Goal: Information Seeking & Learning: Learn about a topic

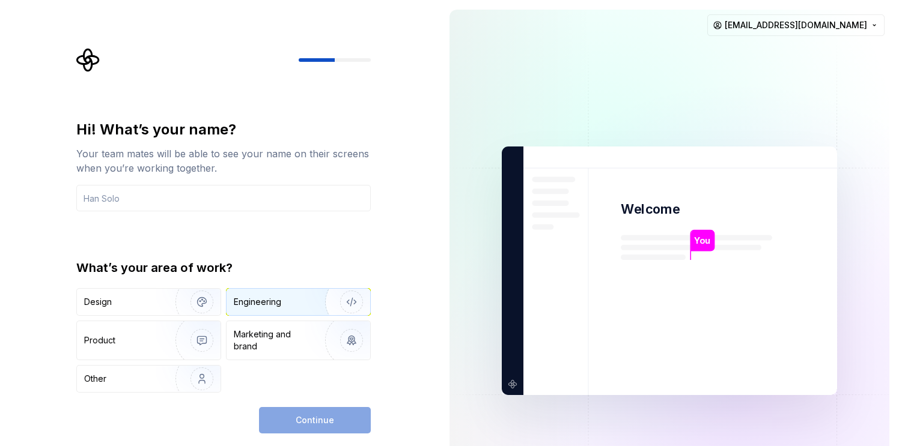
click at [291, 303] on div "Engineering" at bounding box center [281, 302] width 95 height 12
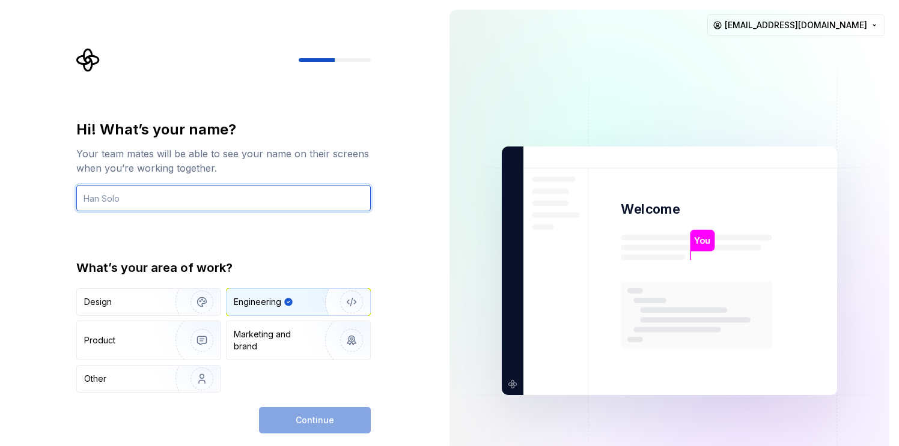
click at [183, 196] on input "text" at bounding box center [223, 198] width 294 height 26
type input "Vikas"
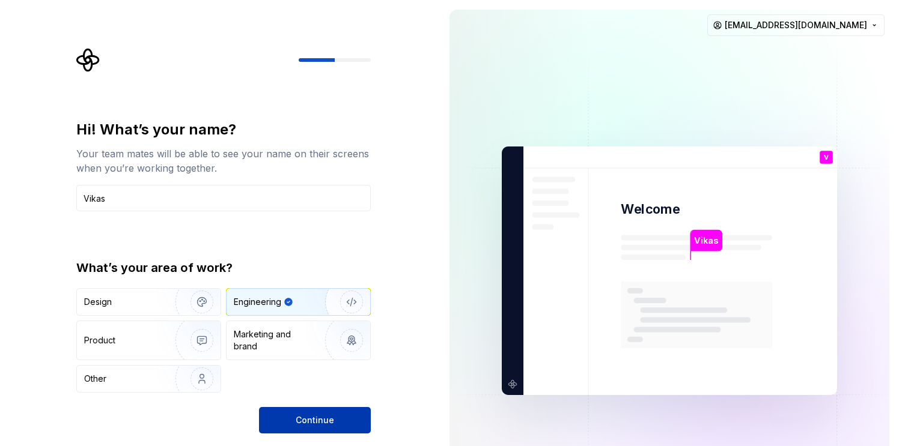
click at [314, 410] on button "Continue" at bounding box center [315, 420] width 112 height 26
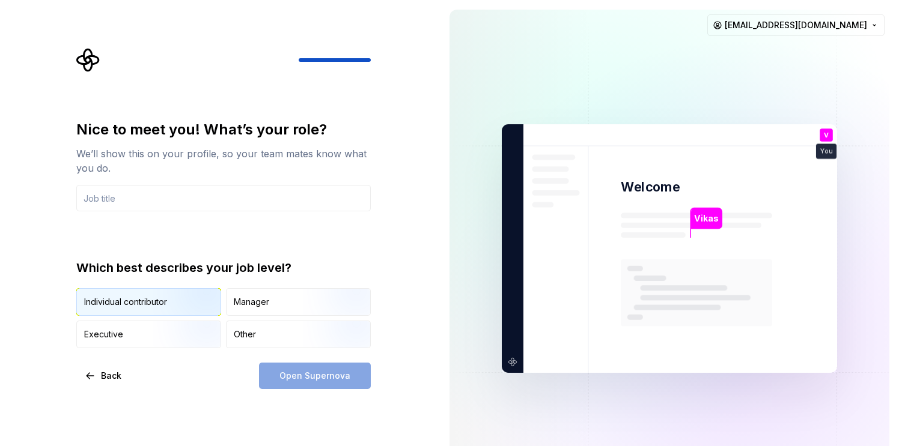
click at [184, 306] on img "button" at bounding box center [191, 317] width 77 height 80
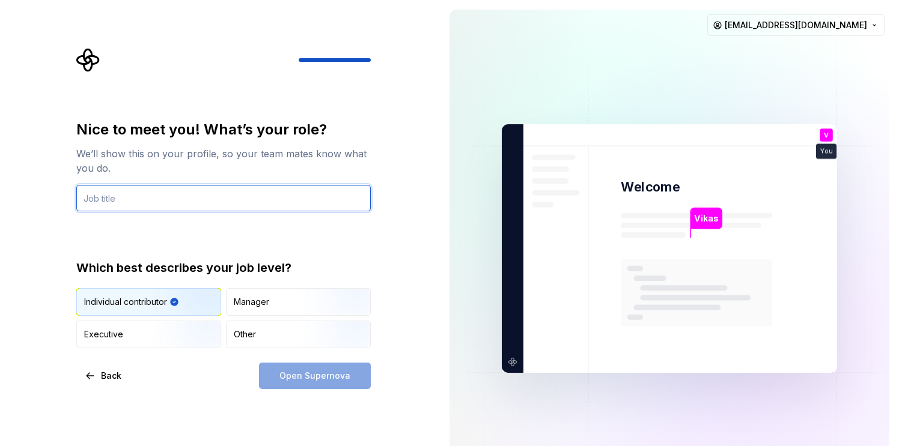
click at [157, 202] on input "text" at bounding box center [223, 198] width 294 height 26
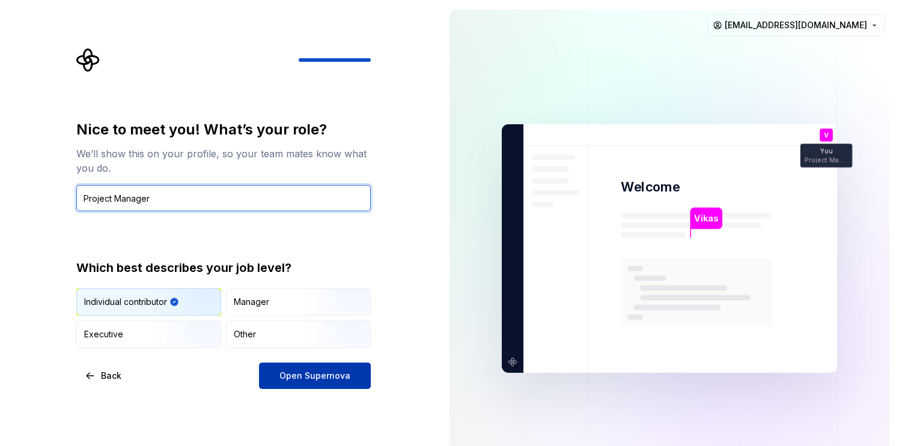
type input "Project Manager"
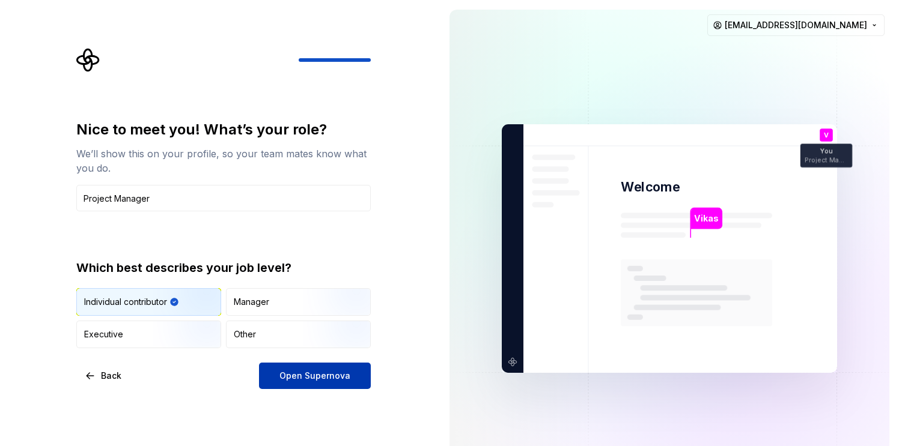
click at [290, 371] on span "Open Supernova" at bounding box center [314, 376] width 71 height 12
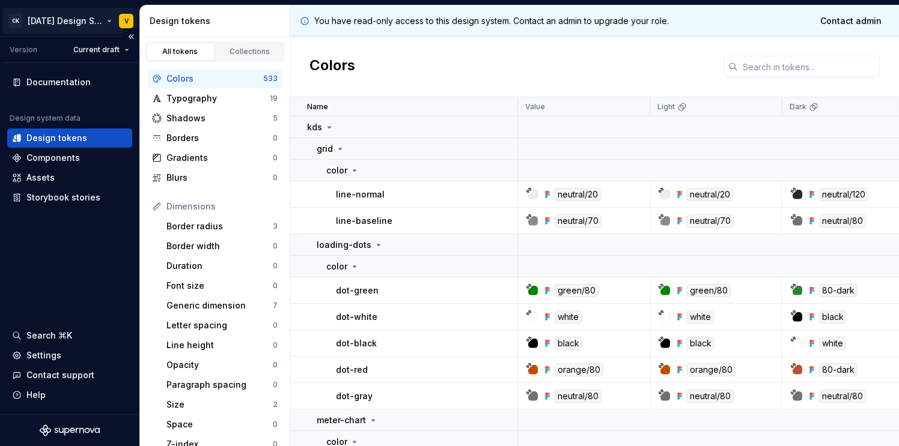
click at [64, 16] on html "CK Karma Design System V Version Current draft Documentation Design system data…" at bounding box center [449, 223] width 899 height 446
click at [61, 297] on div "Documentation Design system data Design tokens Components Assets Storybook stor…" at bounding box center [69, 238] width 139 height 351
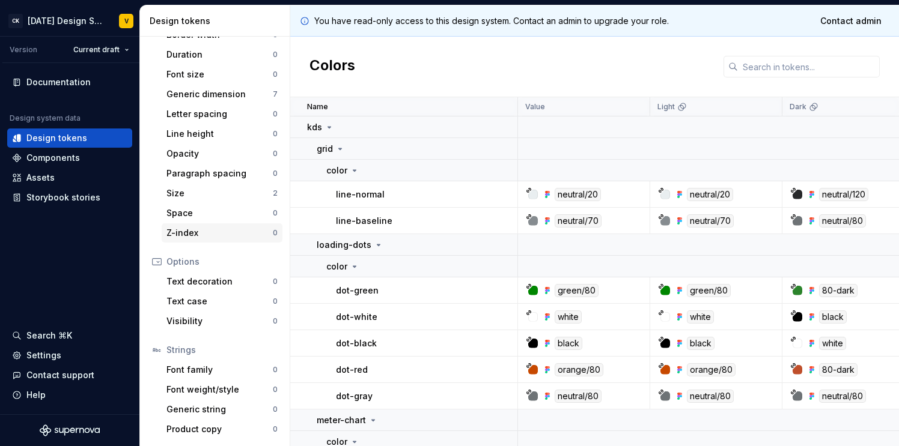
click at [211, 228] on div "Z-index" at bounding box center [219, 233] width 106 height 12
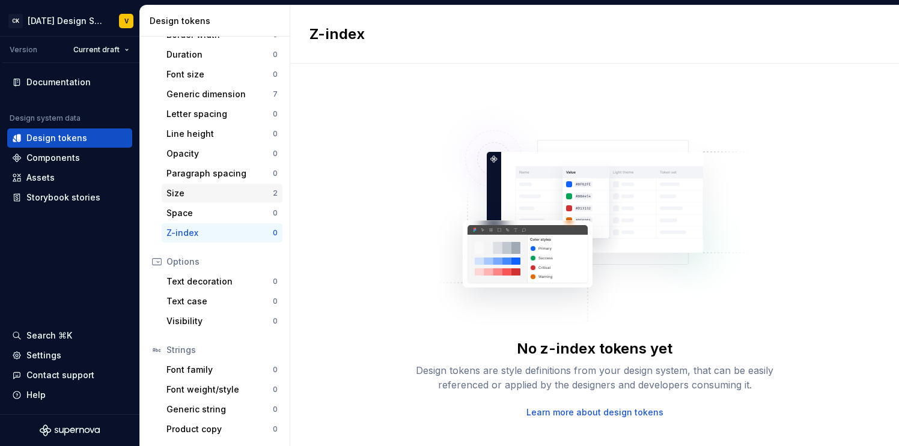
click at [205, 194] on div "Size" at bounding box center [219, 193] width 106 height 12
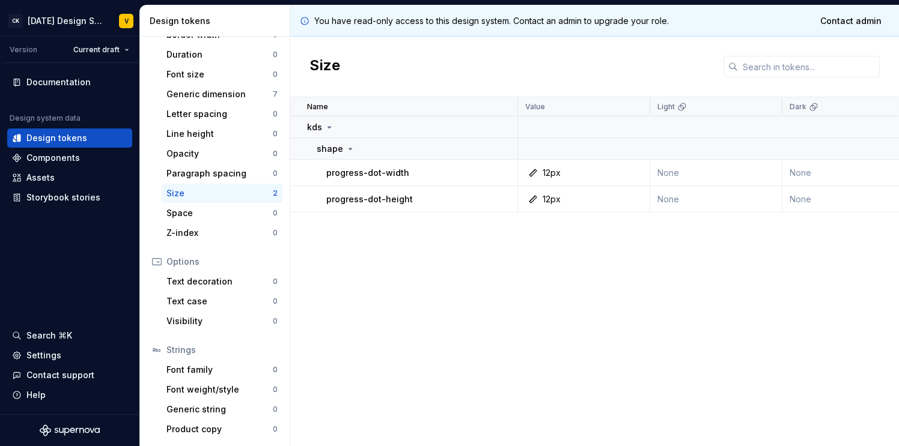
click at [417, 171] on div "progress-dot-width" at bounding box center [421, 173] width 190 height 12
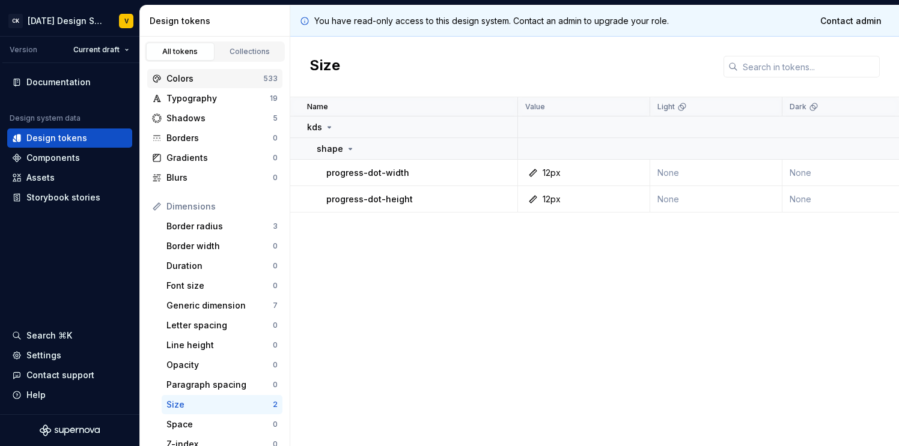
click at [196, 83] on div "Colors" at bounding box center [214, 79] width 97 height 12
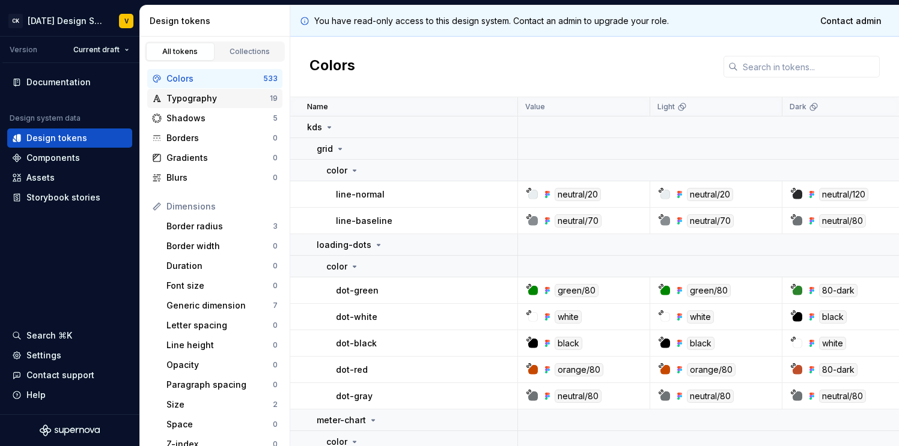
click at [196, 103] on div "Typography" at bounding box center [217, 98] width 103 height 12
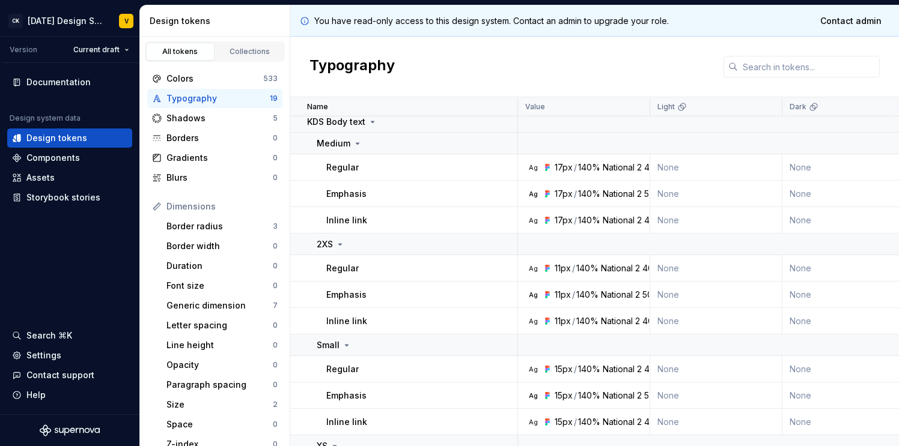
scroll to position [302, 0]
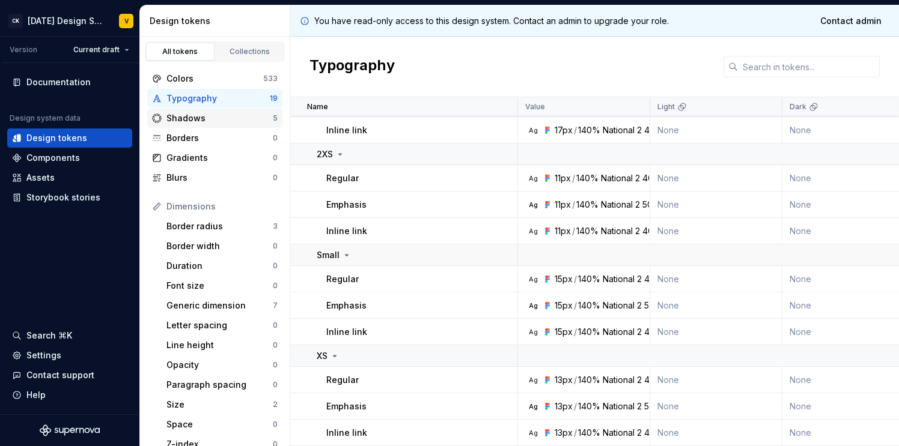
click at [210, 123] on div "Shadows" at bounding box center [219, 118] width 106 height 12
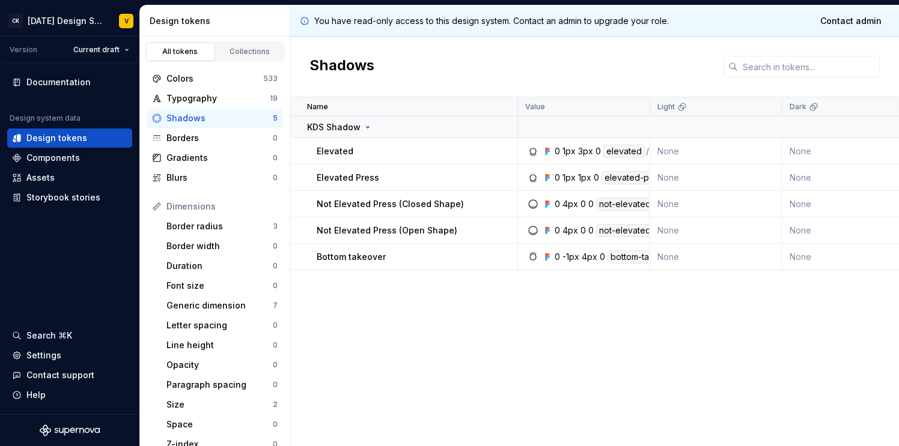
click at [354, 150] on div "Elevated" at bounding box center [417, 151] width 200 height 12
click at [332, 150] on p "Elevated" at bounding box center [335, 151] width 37 height 12
click at [543, 153] on icon at bounding box center [547, 152] width 10 height 10
click at [646, 153] on div "/" at bounding box center [647, 151] width 3 height 13
click at [685, 153] on td "None" at bounding box center [716, 151] width 132 height 26
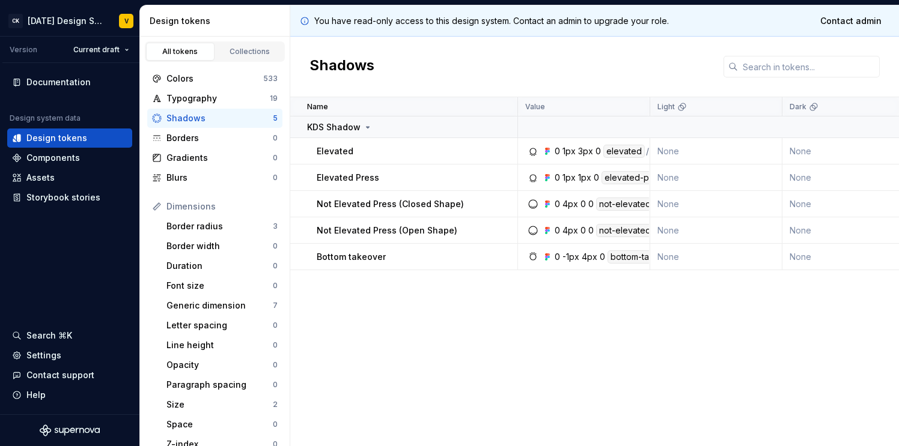
click at [641, 153] on div "elevated" at bounding box center [623, 151] width 41 height 13
click at [628, 153] on div "elevated" at bounding box center [623, 151] width 41 height 13
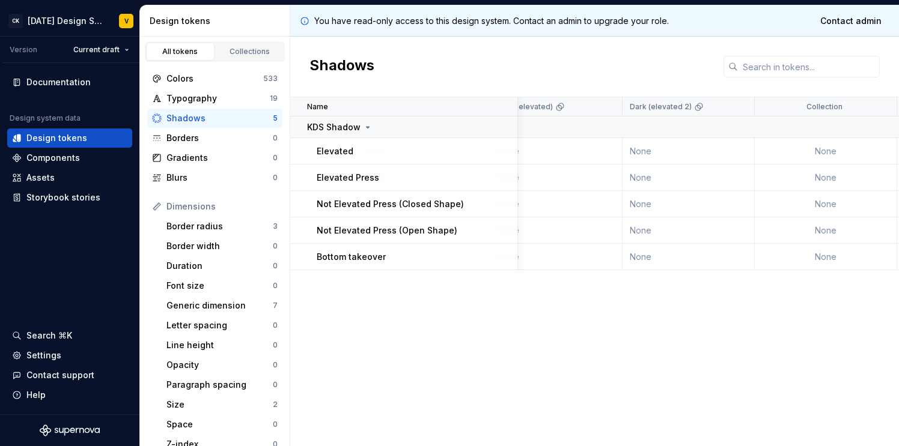
scroll to position [0, 626]
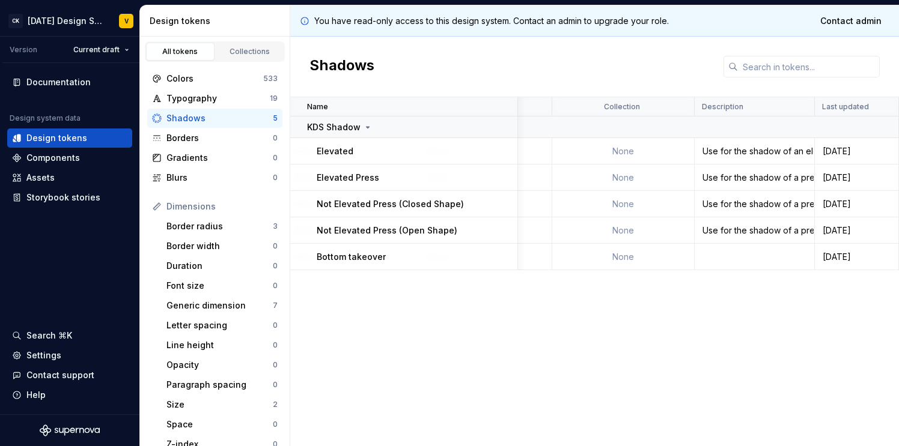
click at [727, 152] on div "Use for the shadow of an element sitting above the page. (Example: Nudge)" at bounding box center [754, 151] width 118 height 12
drag, startPoint x: 512, startPoint y: 21, endPoint x: 663, endPoint y: 26, distance: 150.8
click at [663, 26] on p "You have read-only access to this design system. Contact an admin to upgrade yo…" at bounding box center [491, 21] width 354 height 12
click at [464, 302] on div "Name Value Light Dark Dark (elevated) Dark (elevated 2) Collection Description …" at bounding box center [594, 271] width 608 height 349
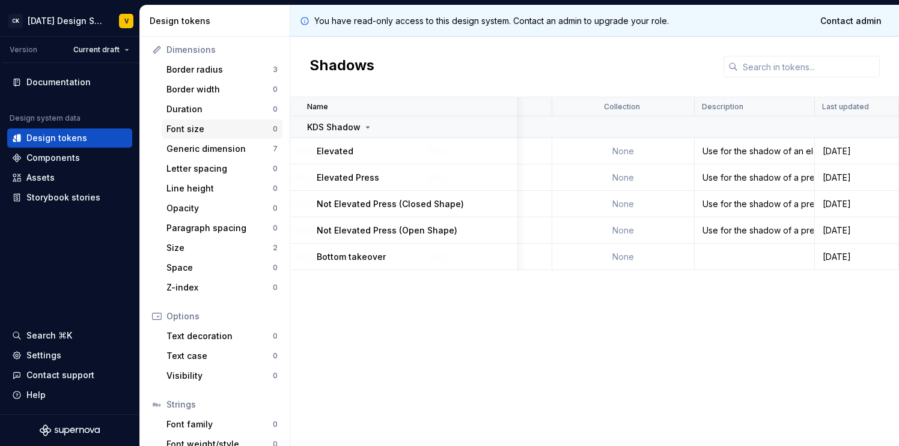
scroll to position [211, 0]
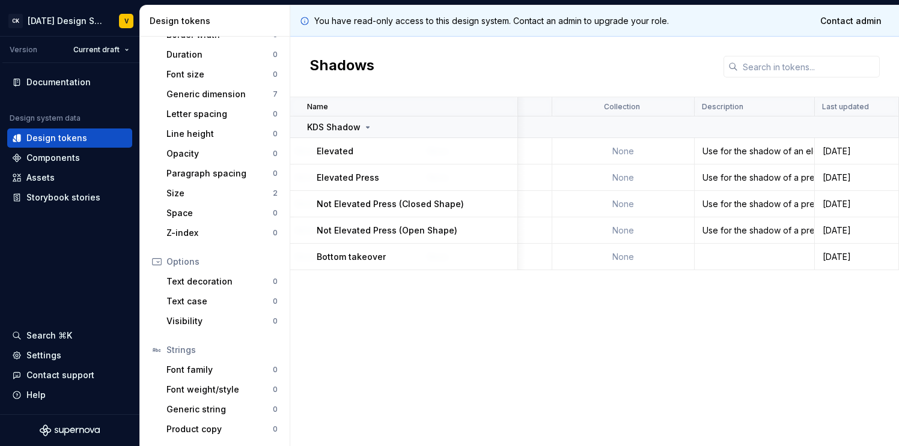
click at [447, 324] on div "Name Value Light Dark Dark (elevated) Dark (elevated 2) Collection Description …" at bounding box center [594, 271] width 608 height 349
click at [465, 313] on div "Name Value Light Dark Dark (elevated) Dark (elevated 2) Collection Description …" at bounding box center [594, 271] width 608 height 349
